Goal: Task Accomplishment & Management: Manage account settings

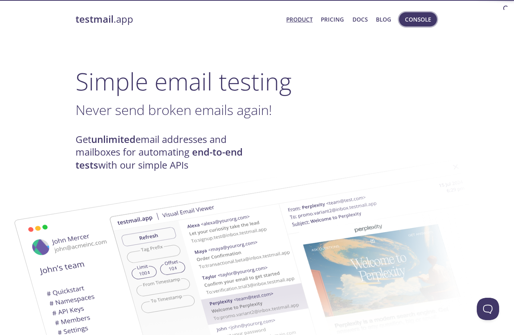
click at [408, 23] on span "Console" at bounding box center [418, 20] width 26 height 10
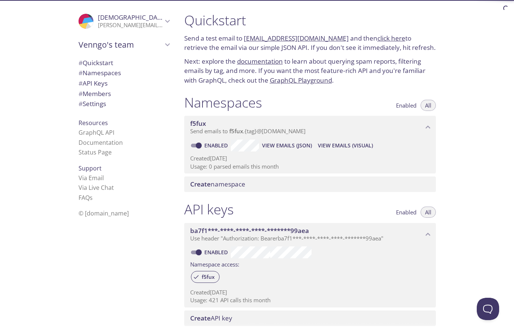
click at [238, 183] on span "Create namespace" at bounding box center [217, 184] width 55 height 9
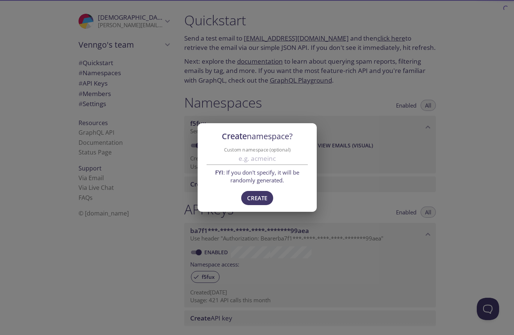
click at [252, 162] on input "Custom namespace (optional)" at bounding box center [256, 158] width 101 height 12
type input "venngoprod1"
click at [261, 196] on span "Create" at bounding box center [257, 198] width 20 height 10
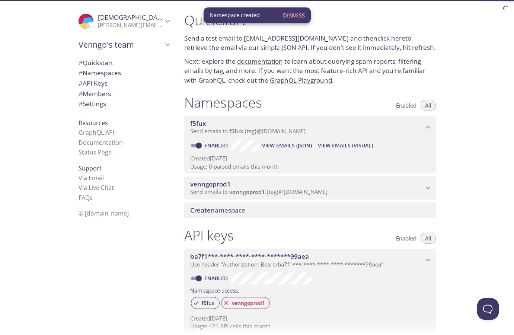
click at [292, 189] on span "Send emails to venngoprod1 . {tag} @[DOMAIN_NAME]" at bounding box center [258, 191] width 137 height 7
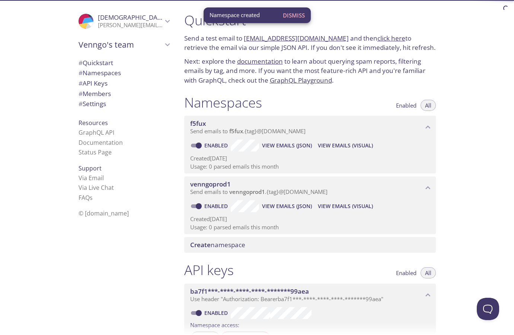
click at [250, 241] on span "Create namespace" at bounding box center [311, 245] width 243 height 8
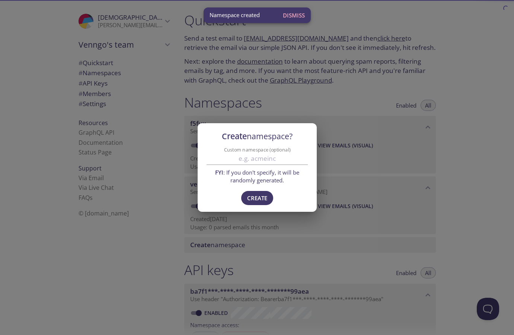
click at [252, 159] on input "Custom namespace (optional)" at bounding box center [256, 158] width 101 height 12
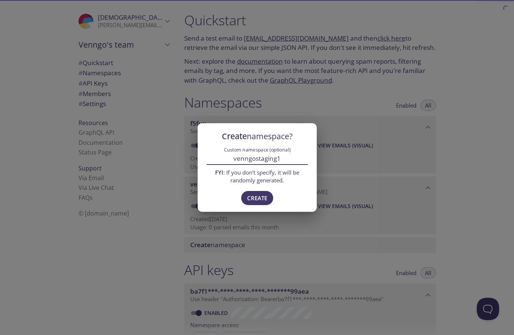
drag, startPoint x: 256, startPoint y: 160, endPoint x: 287, endPoint y: 159, distance: 31.3
click at [287, 159] on input "venngostaging1" at bounding box center [256, 158] width 101 height 12
type input "venngouat1"
click at [262, 198] on span "Create" at bounding box center [257, 198] width 20 height 10
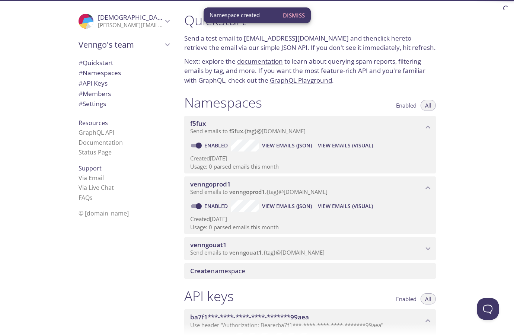
click at [260, 248] on span "venngouat1" at bounding box center [245, 251] width 33 height 7
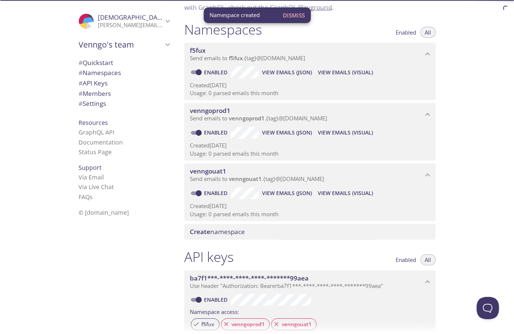
scroll to position [81, 0]
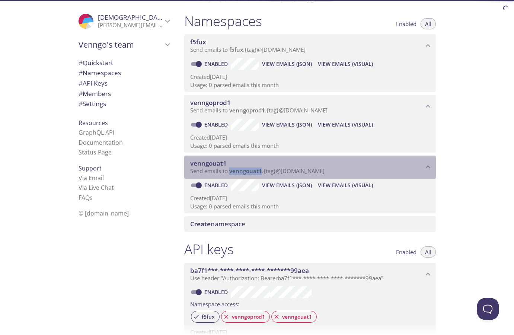
drag, startPoint x: 230, startPoint y: 168, endPoint x: 261, endPoint y: 168, distance: 31.6
click at [261, 168] on span "Send emails to venngouat1 . {tag} @[DOMAIN_NAME]" at bounding box center [257, 170] width 134 height 7
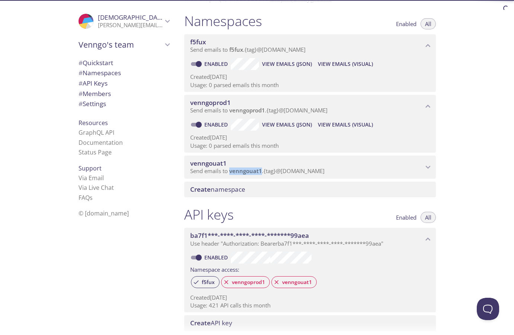
copy span "venngouat1"
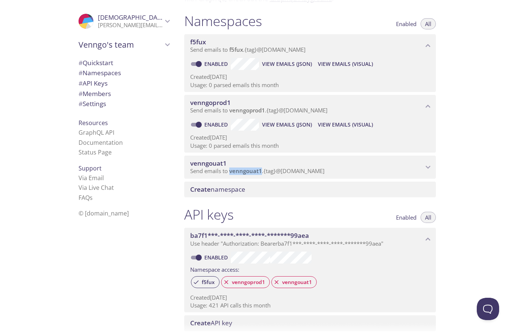
copy span "venngouat1"
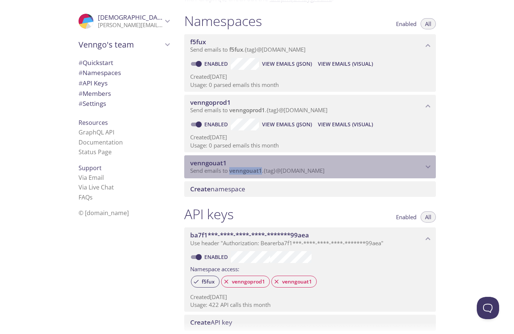
drag, startPoint x: 328, startPoint y: 167, endPoint x: 229, endPoint y: 168, distance: 98.2
click at [229, 168] on span "Send emails to venngouat1 . {tag} @[DOMAIN_NAME]" at bounding box center [257, 170] width 134 height 7
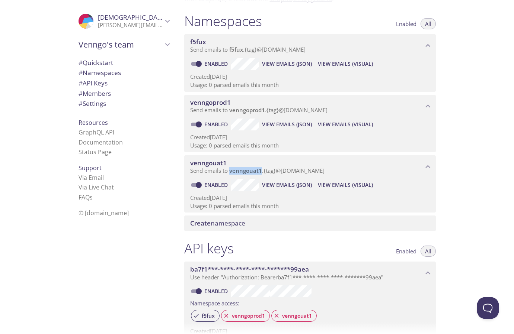
copy span "venngouat1 . {tag} @[DOMAIN_NAME]"
click at [199, 62] on input "Enabled" at bounding box center [198, 64] width 27 height 9
checkbox input "false"
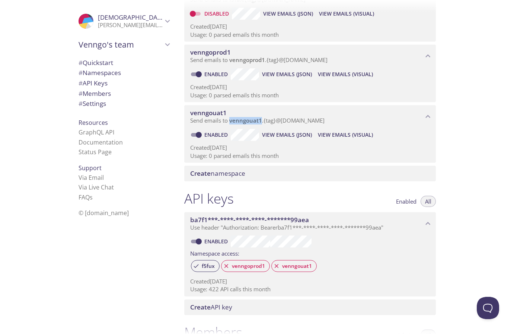
scroll to position [175, 0]
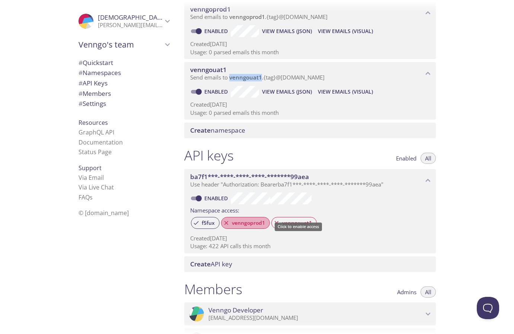
click at [243, 227] on span "venngoprod1" at bounding box center [248, 223] width 42 height 7
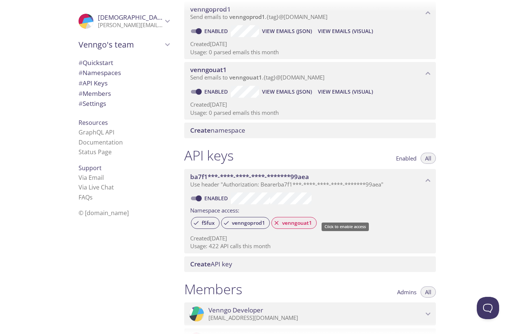
click at [301, 227] on span "venngouat1" at bounding box center [296, 223] width 39 height 7
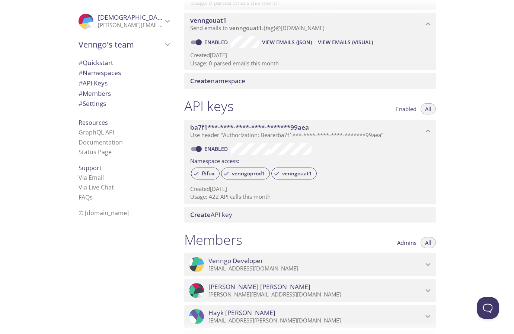
scroll to position [248, 0]
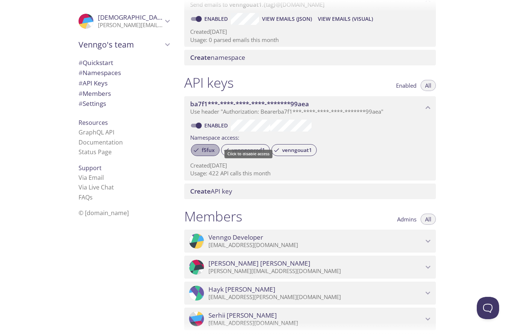
click at [205, 154] on span "f5fux" at bounding box center [208, 150] width 22 height 7
click at [373, 164] on div "Created [DATE] Usage: 422 API calls this month" at bounding box center [310, 168] width 240 height 19
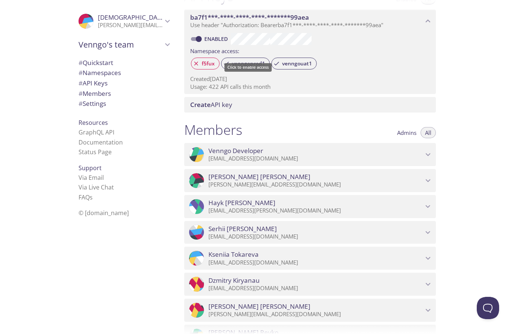
scroll to position [335, 0]
click at [418, 206] on span "[PERSON_NAME]" at bounding box center [315, 202] width 215 height 8
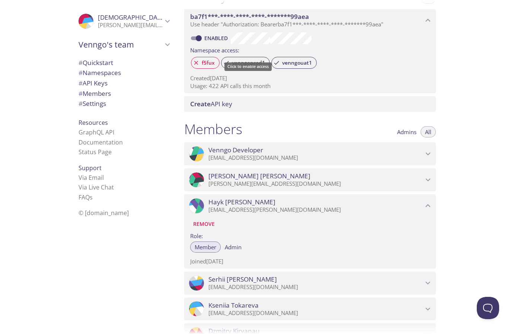
click at [210, 226] on span "Remove" at bounding box center [204, 224] width 22 height 9
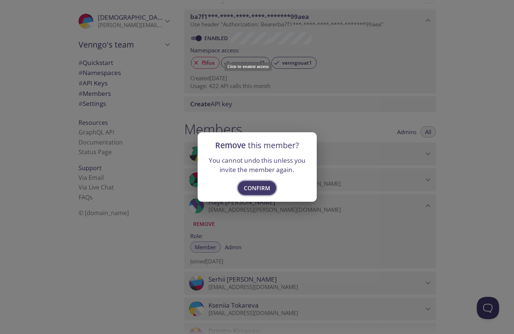
click at [255, 190] on span "Confirm" at bounding box center [257, 188] width 26 height 10
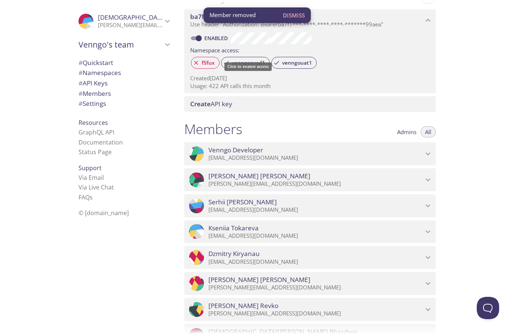
click at [249, 205] on span "[PERSON_NAME]" at bounding box center [242, 202] width 68 height 8
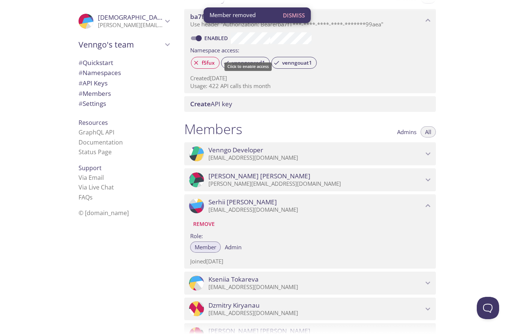
click at [205, 227] on span "Remove" at bounding box center [204, 224] width 22 height 9
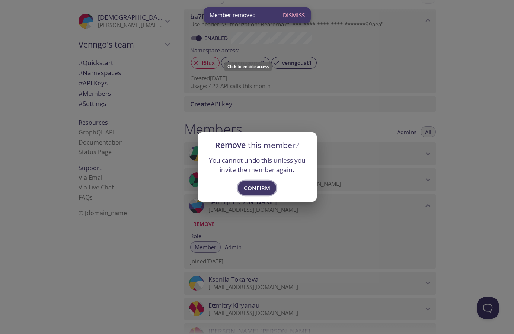
click at [257, 188] on span "Confirm" at bounding box center [257, 188] width 26 height 10
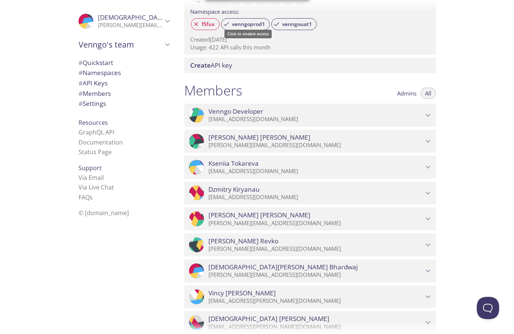
scroll to position [374, 0]
click at [341, 244] on span "[PERSON_NAME]" at bounding box center [315, 241] width 215 height 8
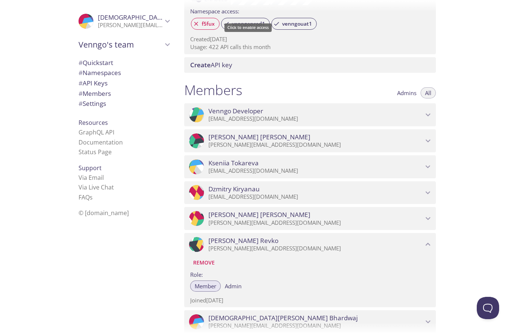
click at [206, 264] on span "Remove" at bounding box center [204, 263] width 22 height 9
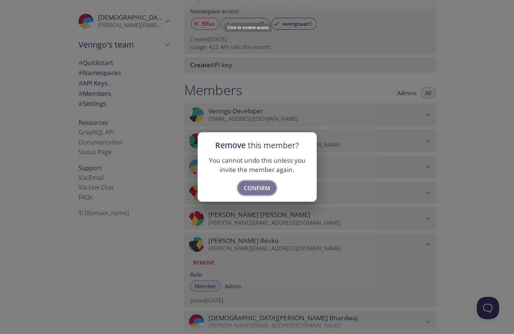
click at [263, 187] on span "Confirm" at bounding box center [257, 188] width 26 height 10
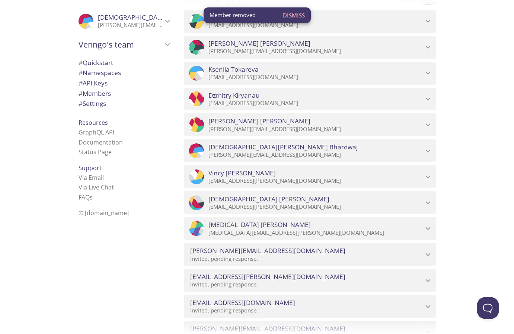
scroll to position [469, 0]
click at [263, 251] on span "[PERSON_NAME][EMAIL_ADDRESS][DOMAIN_NAME]" at bounding box center [267, 250] width 155 height 8
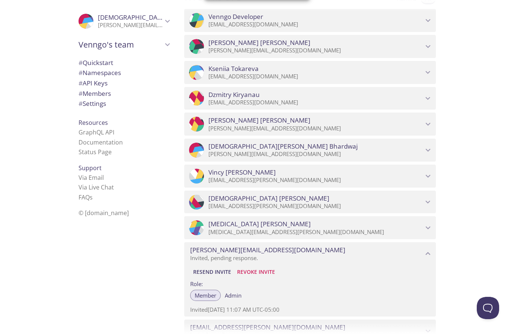
click at [243, 271] on span "Revoke Invite" at bounding box center [256, 272] width 38 height 9
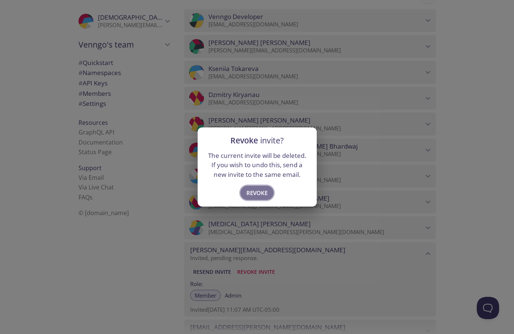
click at [260, 195] on span "Revoke" at bounding box center [256, 193] width 21 height 10
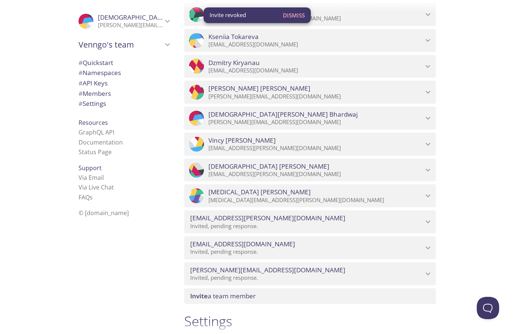
scroll to position [528, 0]
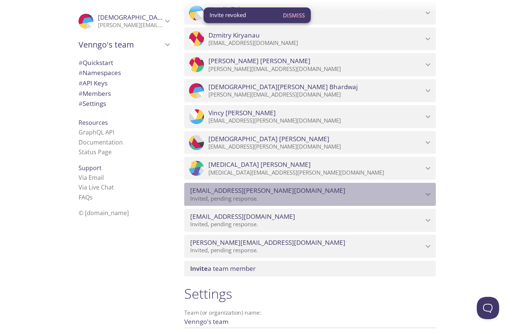
click at [266, 203] on p "Invited, pending response." at bounding box center [306, 198] width 233 height 7
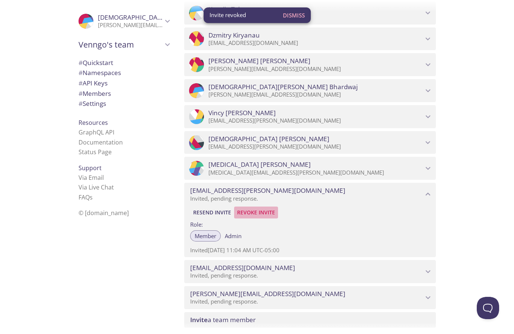
click at [259, 213] on span "Revoke Invite" at bounding box center [256, 212] width 38 height 9
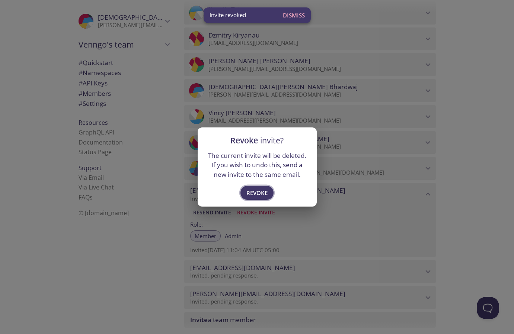
click at [257, 194] on span "Revoke" at bounding box center [256, 193] width 21 height 10
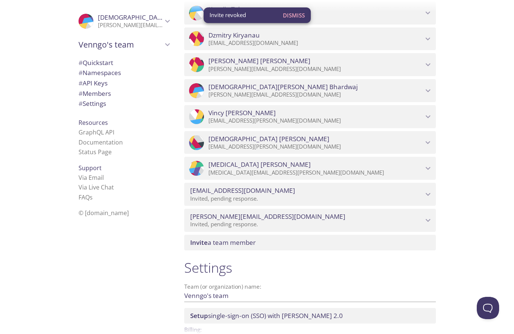
click at [259, 199] on p "Invited, pending response." at bounding box center [306, 198] width 233 height 7
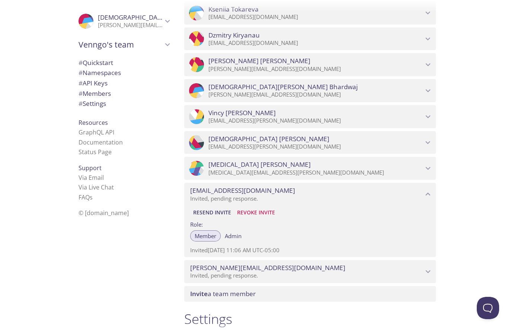
click at [254, 211] on span "Revoke Invite" at bounding box center [256, 212] width 38 height 9
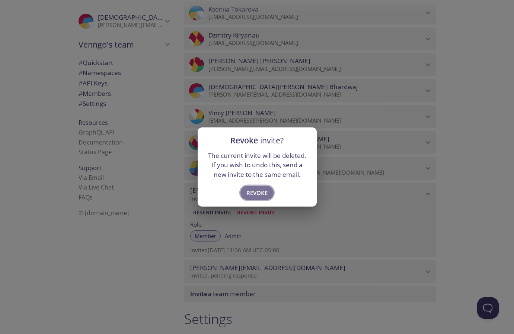
click at [254, 195] on span "Revoke" at bounding box center [256, 193] width 21 height 10
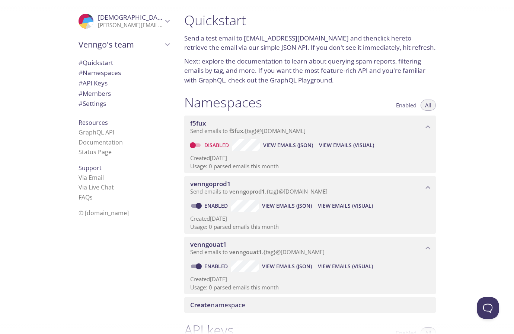
scroll to position [0, 0]
click at [199, 211] on input "Enabled" at bounding box center [198, 206] width 27 height 9
checkbox input "false"
